Goal: Task Accomplishment & Management: Manage account settings

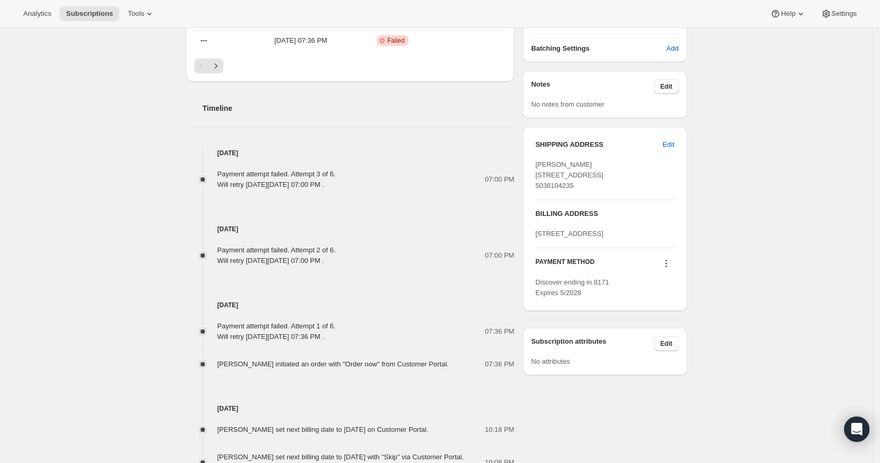
scroll to position [462, 0]
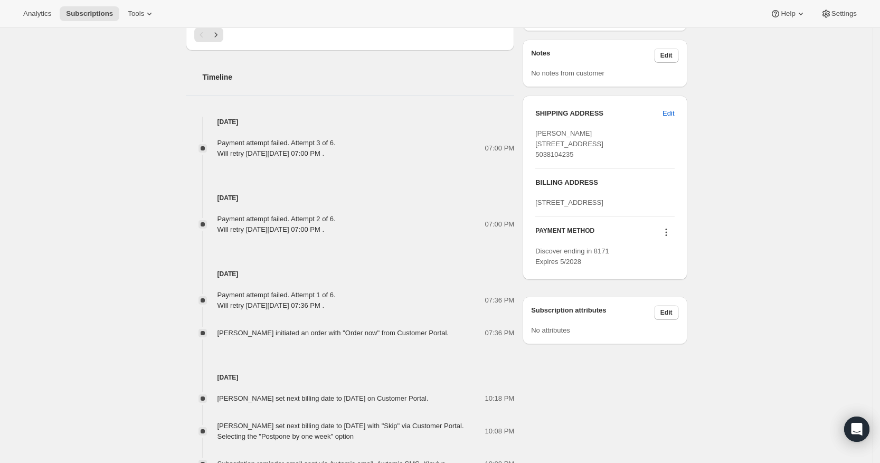
click at [672, 238] on icon at bounding box center [666, 232] width 11 height 11
click at [684, 324] on span "Select payment method" at bounding box center [665, 323] width 72 height 8
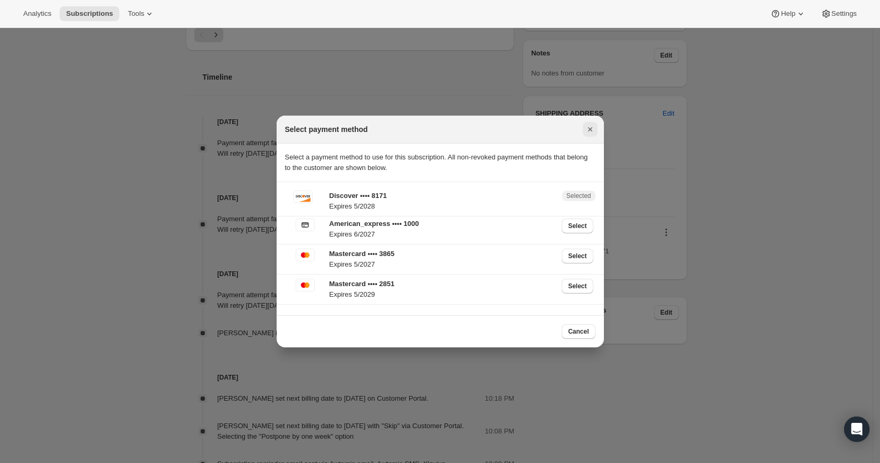
click at [589, 128] on icon "Close" at bounding box center [590, 129] width 4 height 4
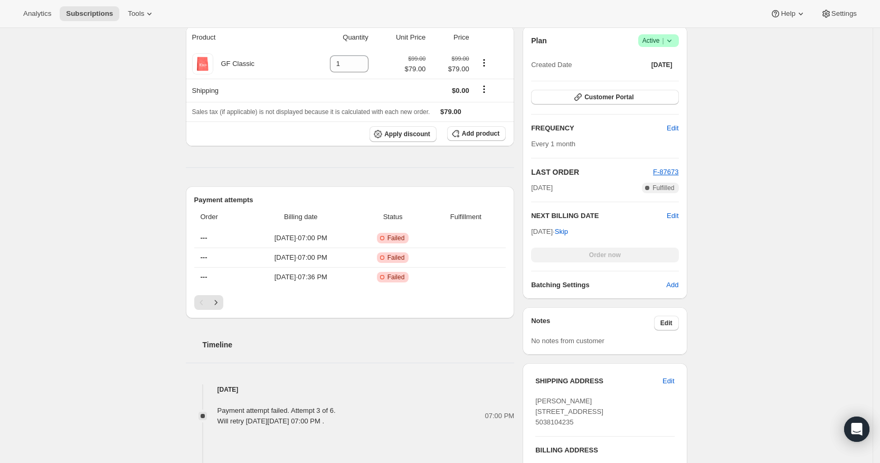
scroll to position [132, 0]
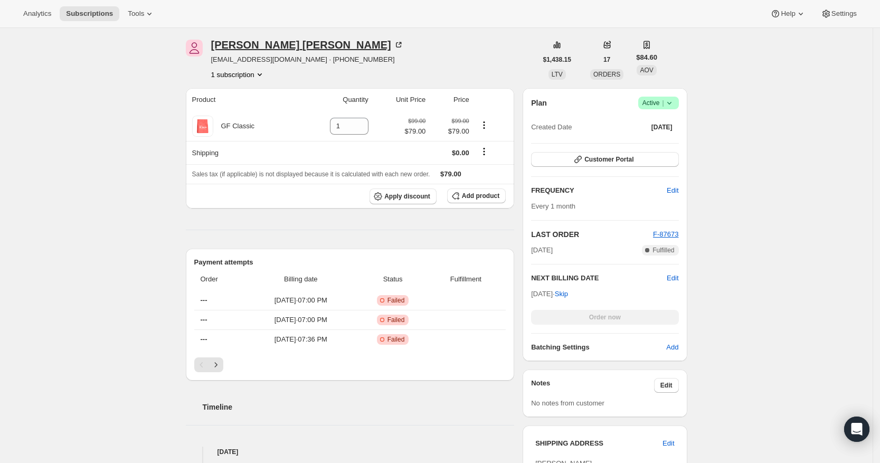
click at [259, 45] on div "[PERSON_NAME]" at bounding box center [307, 45] width 193 height 11
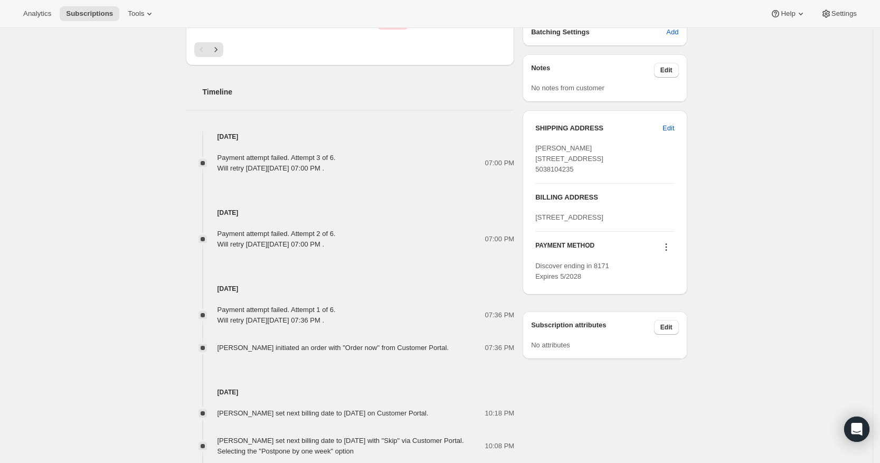
scroll to position [462, 0]
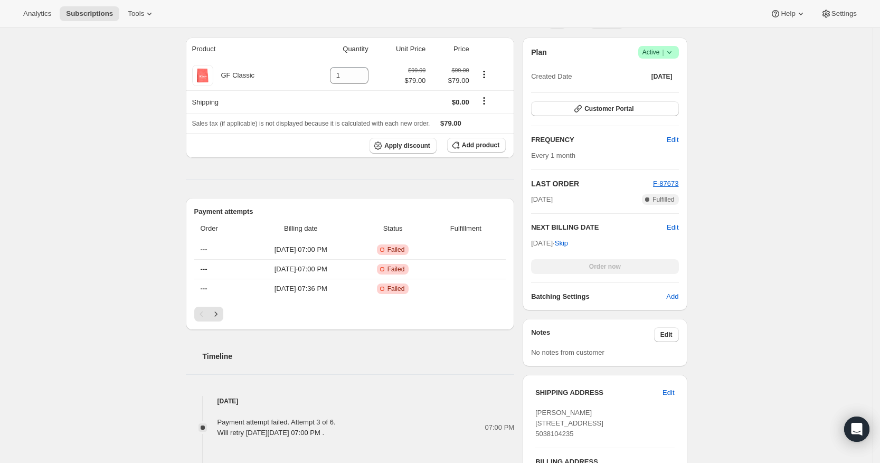
scroll to position [132, 0]
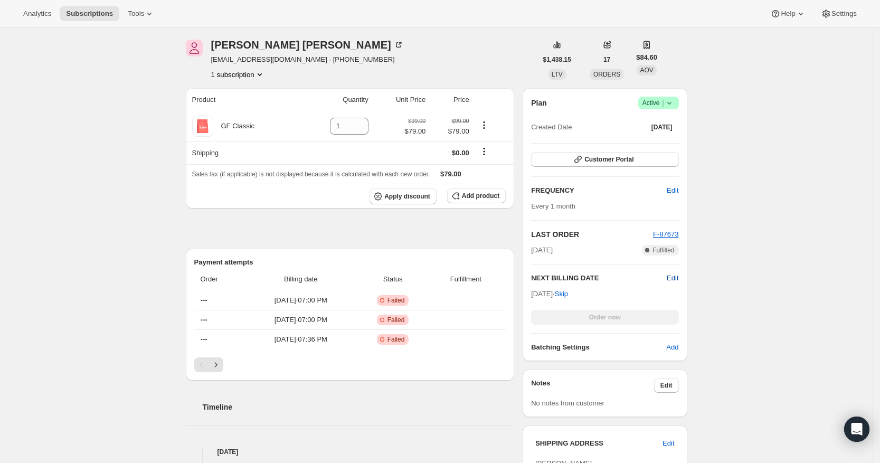
click at [674, 278] on span "Edit" at bounding box center [673, 278] width 12 height 11
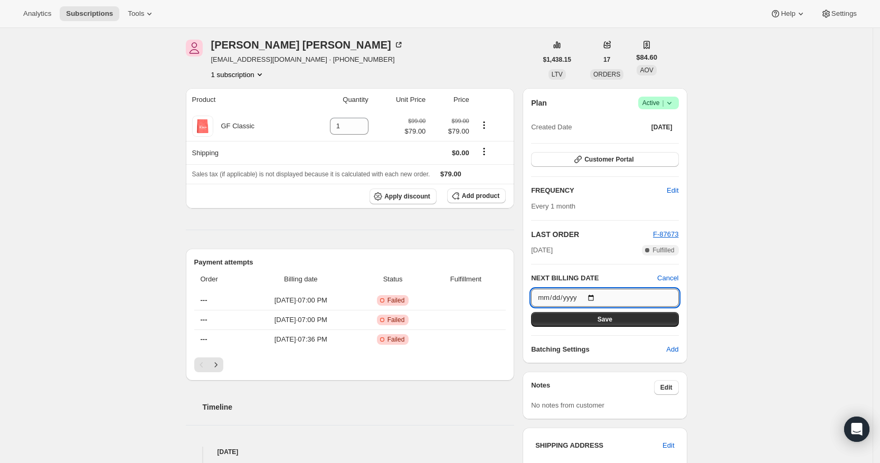
click at [567, 300] on input "2025-10-19" at bounding box center [604, 298] width 147 height 18
click at [572, 295] on input "2025-10-19" at bounding box center [604, 298] width 147 height 18
click at [603, 296] on input "2025-10-19" at bounding box center [604, 298] width 147 height 18
type input "2025-10-22"
click at [618, 317] on button "Save" at bounding box center [604, 319] width 147 height 15
